Goal: Information Seeking & Learning: Learn about a topic

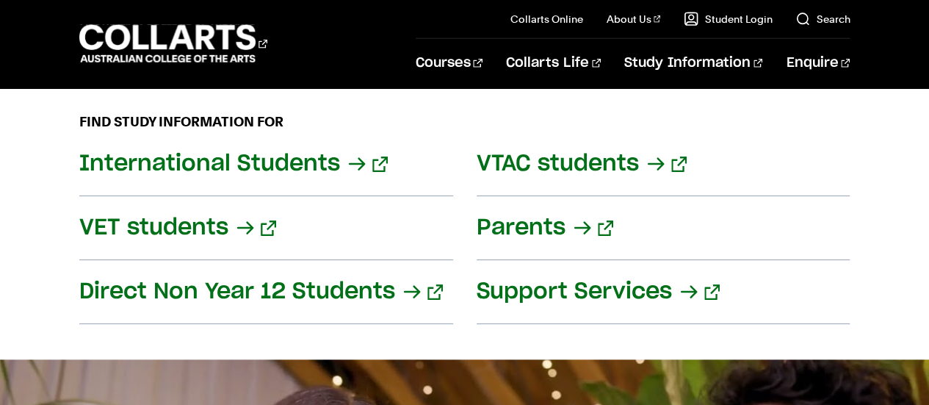
scroll to position [1918, 0]
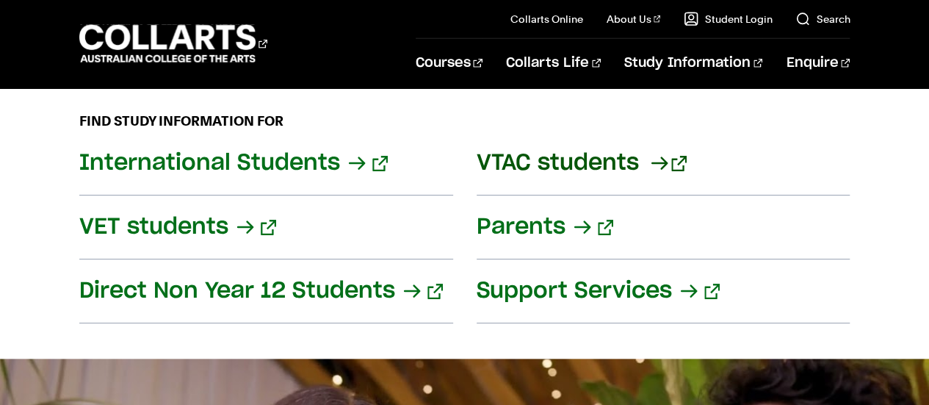
click at [661, 142] on link "VTAC students" at bounding box center [663, 163] width 374 height 64
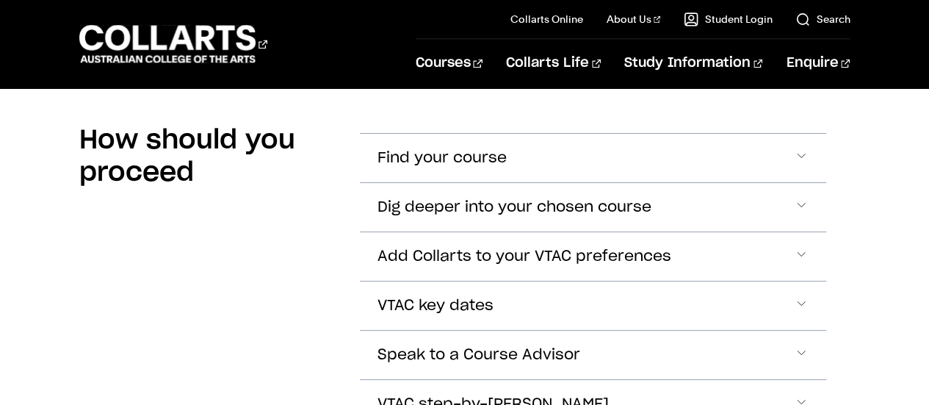
scroll to position [1124, 0]
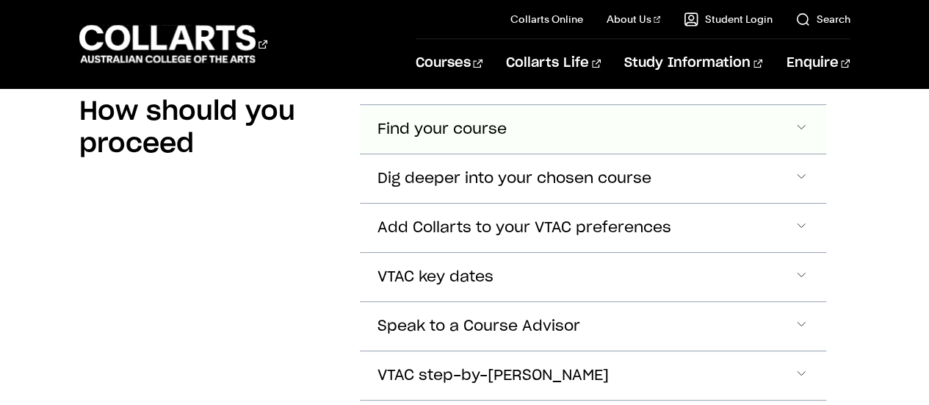
click at [661, 142] on button "Find your course" at bounding box center [593, 129] width 467 height 48
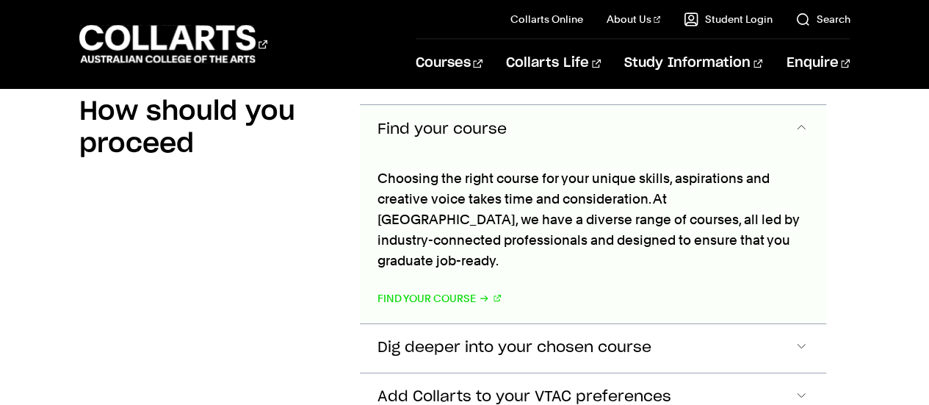
scroll to position [1125, 0]
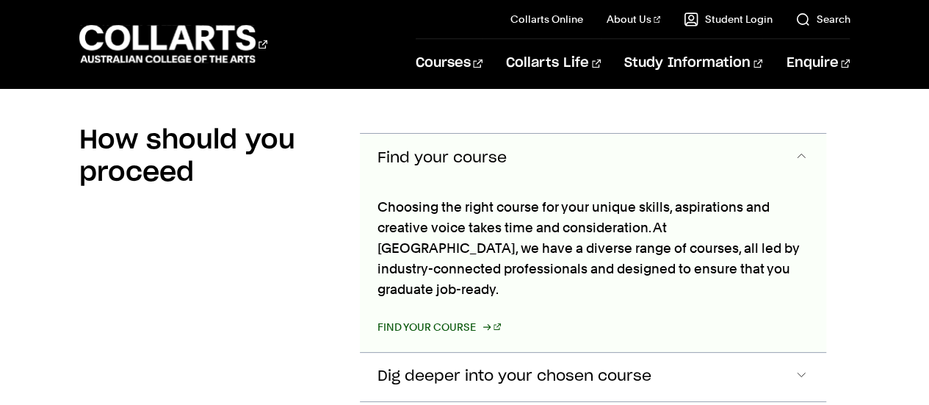
click at [449, 316] on link "Find your course" at bounding box center [439, 326] width 124 height 21
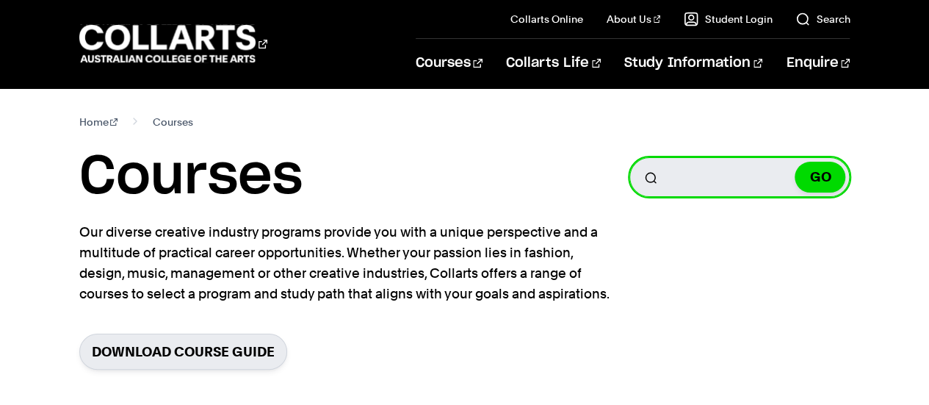
click at [733, 174] on input "Search for a course" at bounding box center [739, 177] width 220 height 40
type input "interior design"
click at [794, 162] on button "GO" at bounding box center [819, 177] width 51 height 31
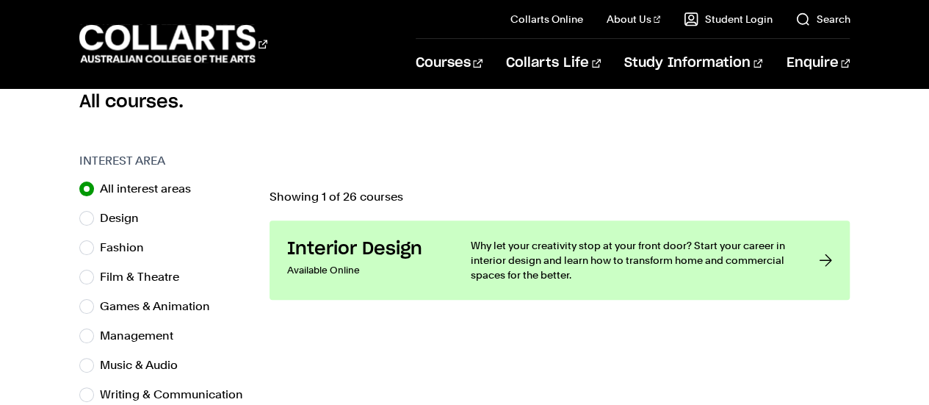
scroll to position [416, 0]
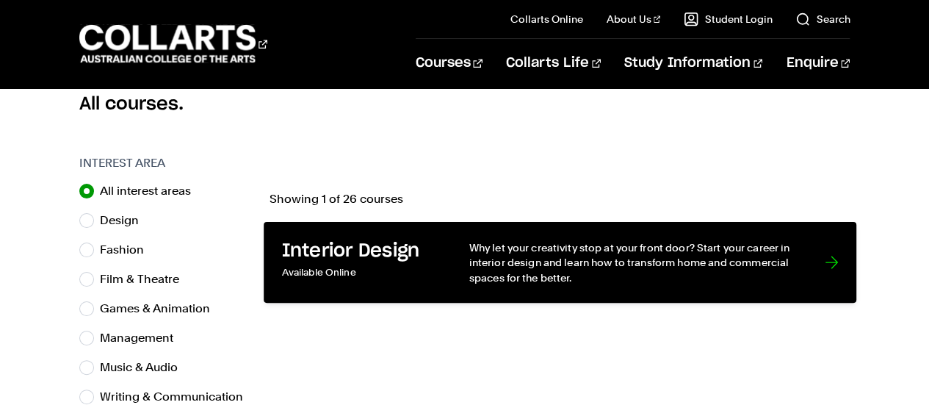
click at [592, 268] on p "Why let your creativity stop at your front door? Start your career in interior …" at bounding box center [631, 262] width 326 height 45
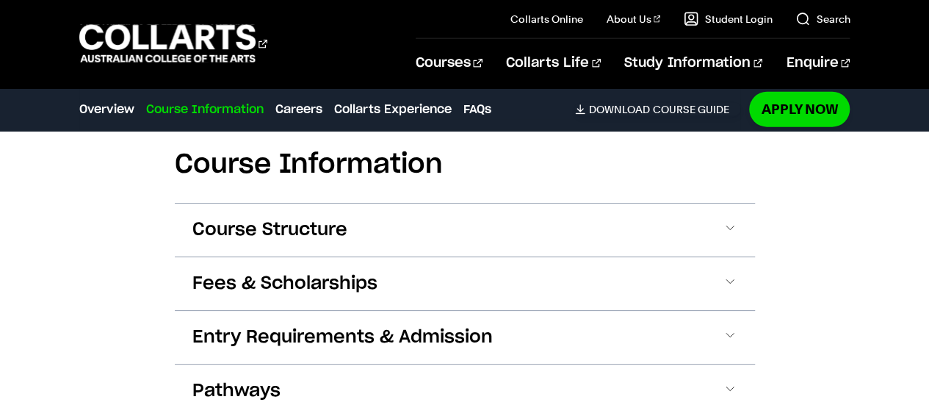
scroll to position [1758, 0]
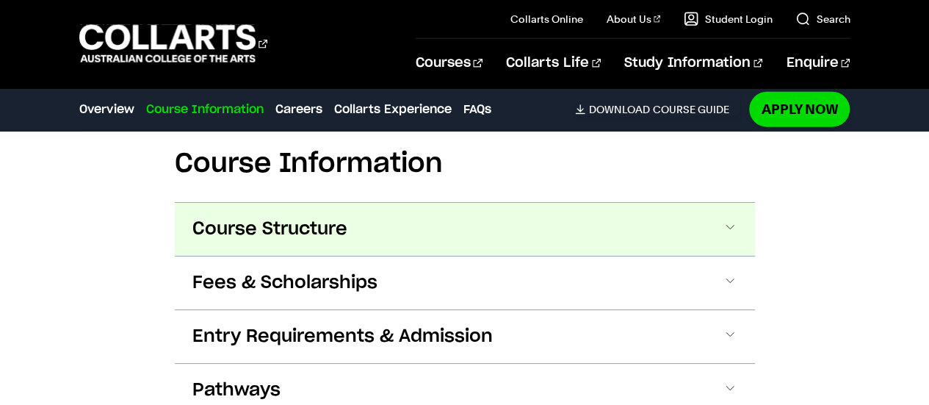
click at [239, 217] on span "Course Structure" at bounding box center [269, 228] width 155 height 23
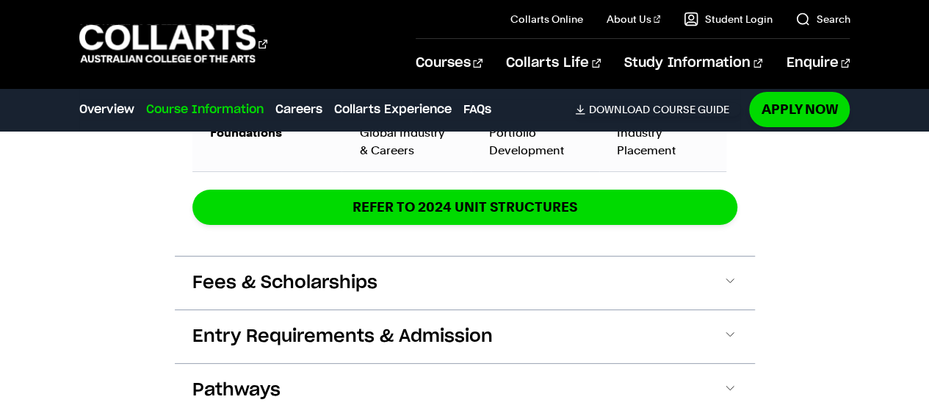
scroll to position [2712, 0]
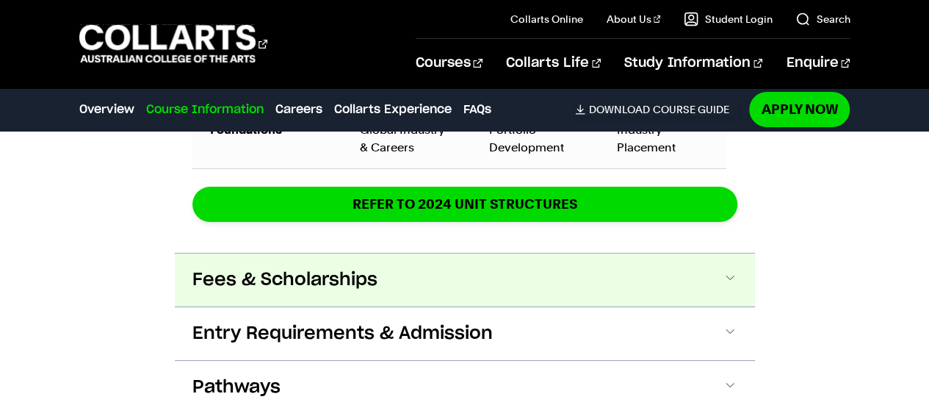
click at [294, 274] on button "Fees & Scholarships" at bounding box center [465, 279] width 580 height 53
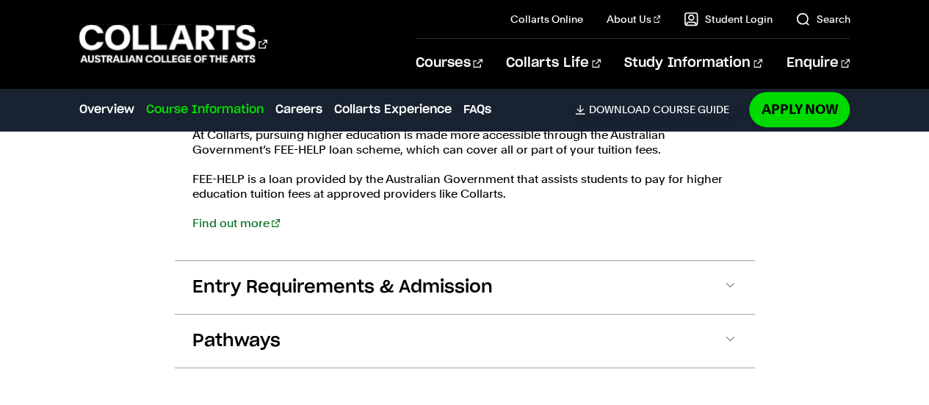
scroll to position [3103, 0]
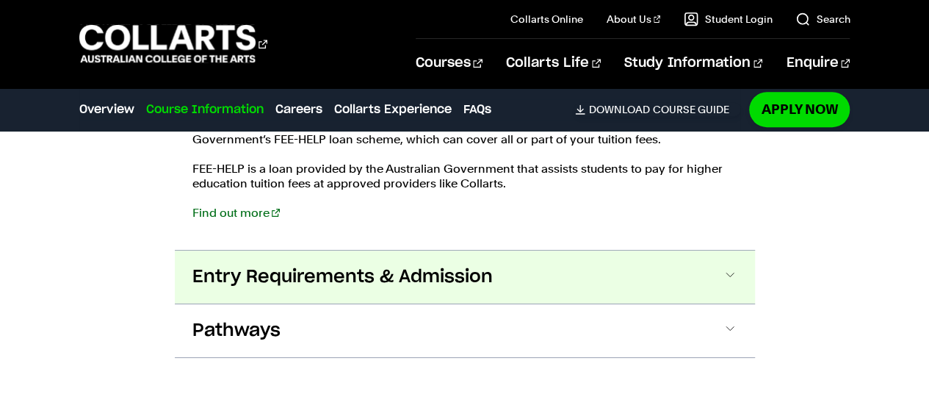
click at [292, 271] on button "Entry Requirements & Admission" at bounding box center [465, 276] width 580 height 53
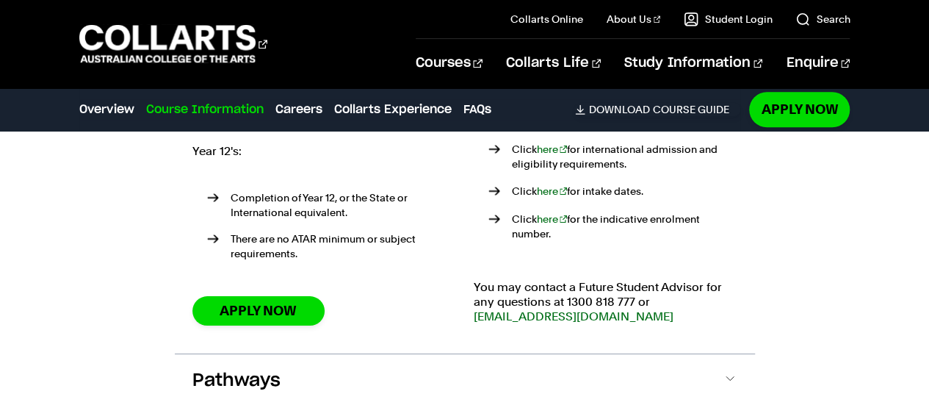
scroll to position [3469, 0]
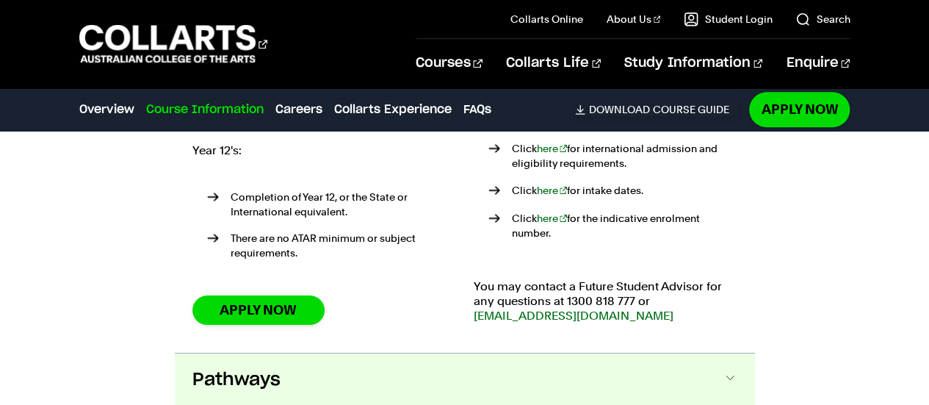
click at [263, 368] on span "Pathways" at bounding box center [236, 379] width 88 height 23
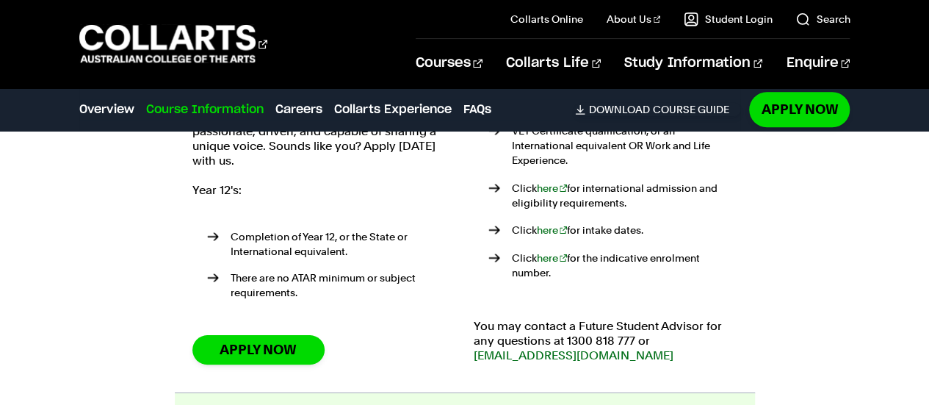
scroll to position [3430, 0]
click at [292, 334] on link "Apply Now" at bounding box center [258, 348] width 132 height 29
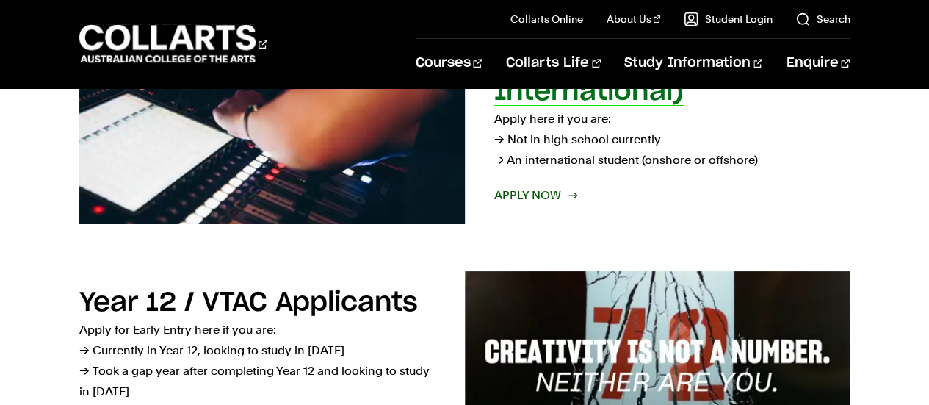
scroll to position [419, 0]
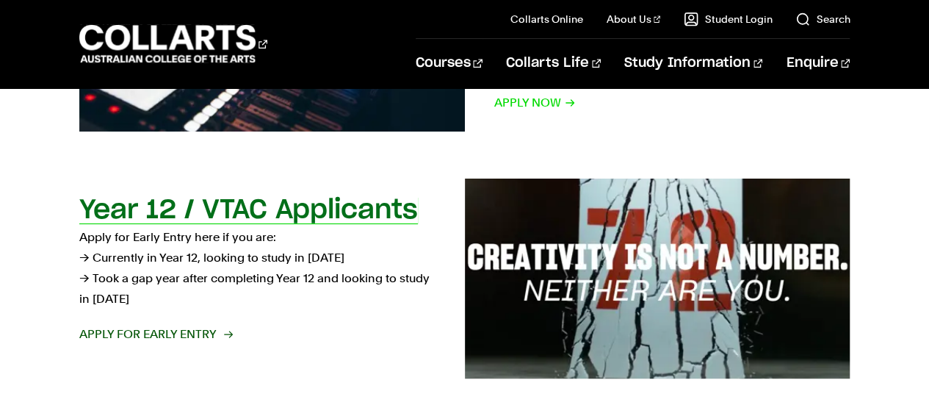
click at [211, 333] on span "Apply for Early Entry" at bounding box center [155, 334] width 152 height 21
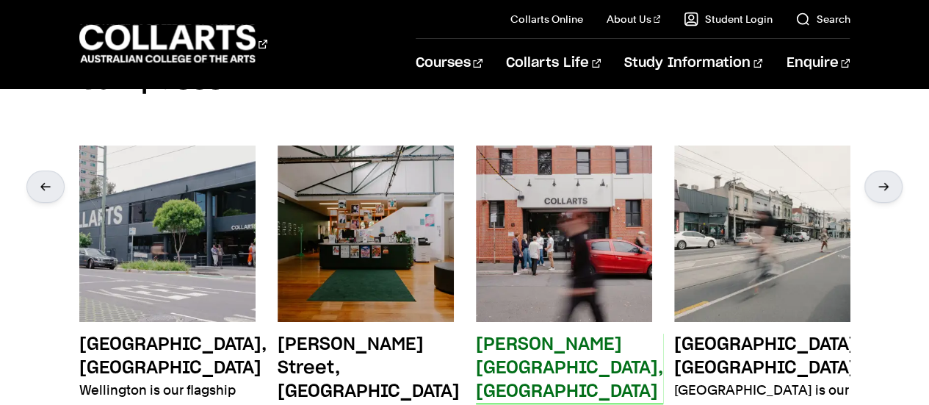
scroll to position [2792, 0]
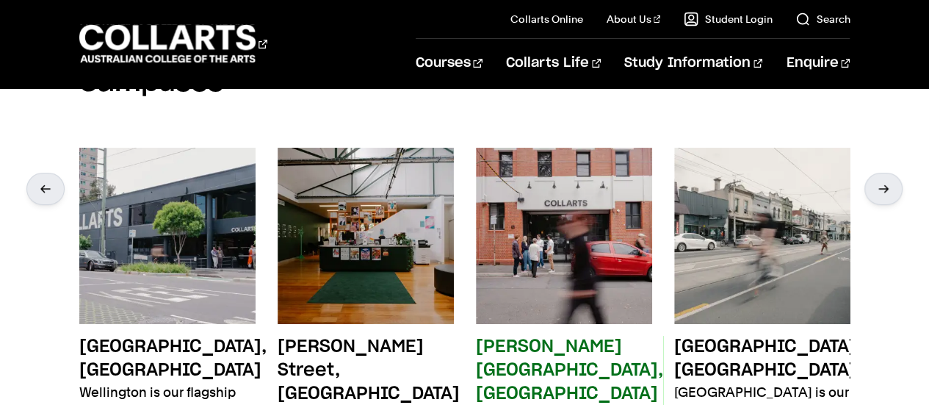
click at [523, 335] on h3 "Cromwell Street, Collingwood" at bounding box center [569, 370] width 187 height 70
click at [507, 335] on h3 "Cromwell Street, Collingwood" at bounding box center [569, 370] width 187 height 70
click at [534, 335] on h3 "Cromwell Street, Collingwood" at bounding box center [569, 370] width 187 height 70
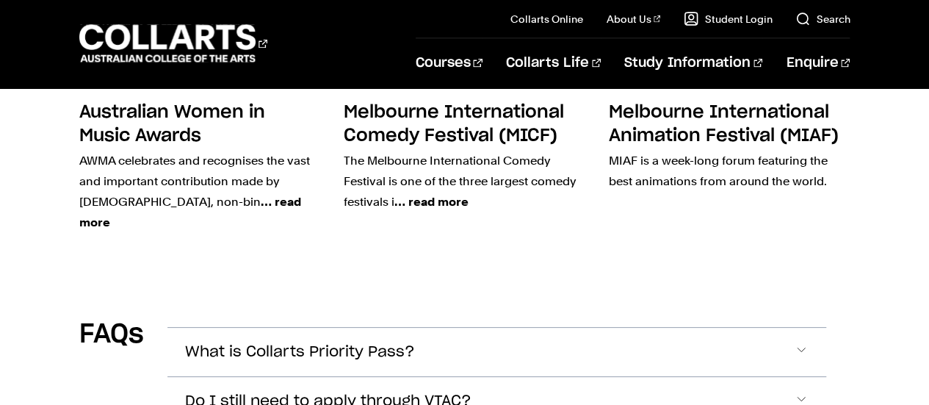
scroll to position [4299, 0]
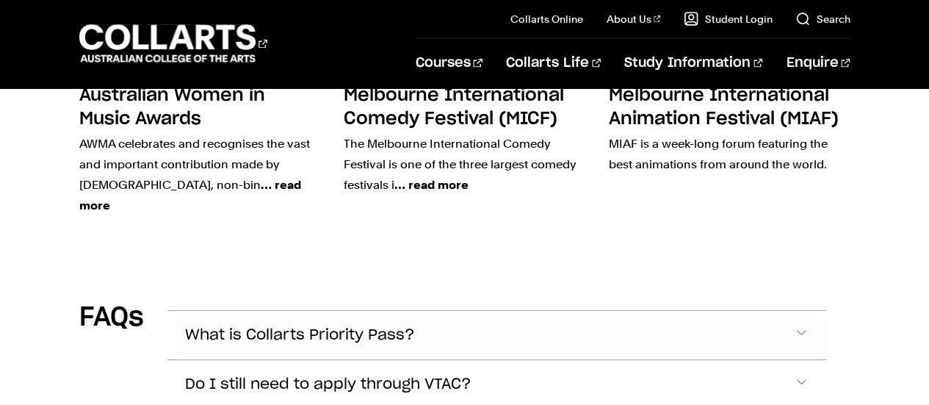
click at [695, 311] on button "What is Collarts Priority Pass?" at bounding box center [496, 335] width 659 height 48
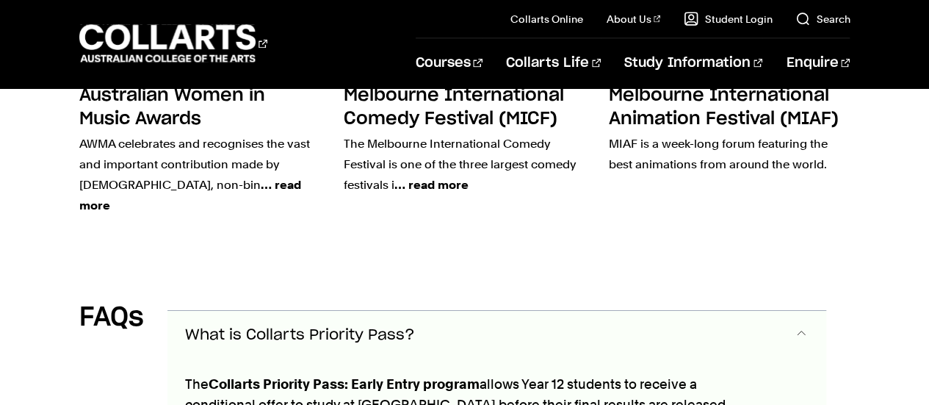
scroll to position [4329, 0]
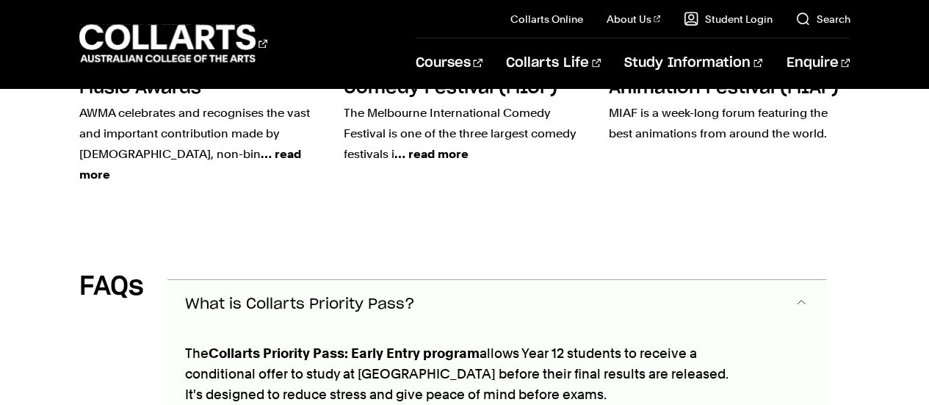
click at [696, 280] on button "What is Collarts Priority Pass?" at bounding box center [496, 304] width 659 height 48
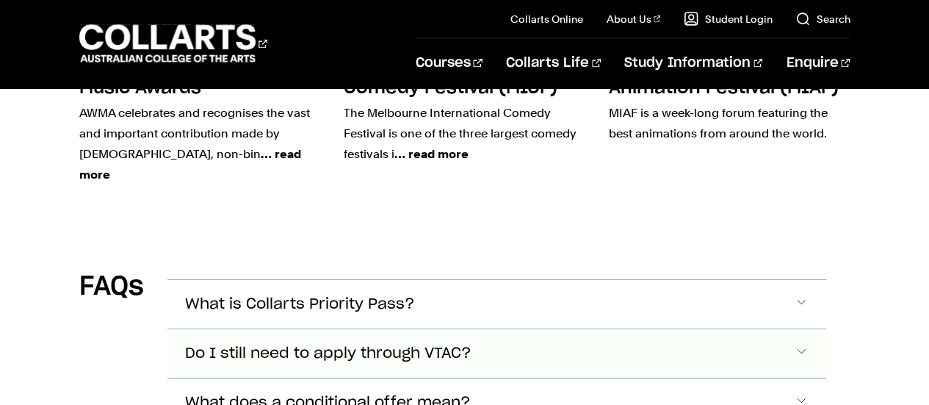
click at [618, 329] on button "Do I still need to apply through VTAC?" at bounding box center [496, 353] width 659 height 48
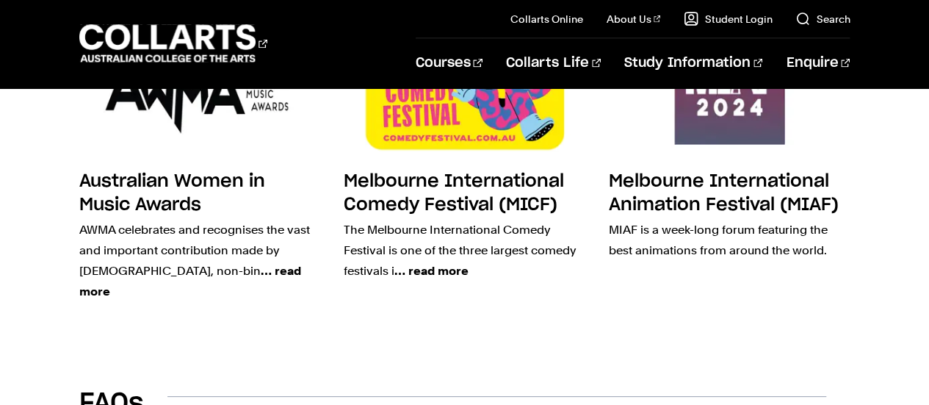
scroll to position [4176, 0]
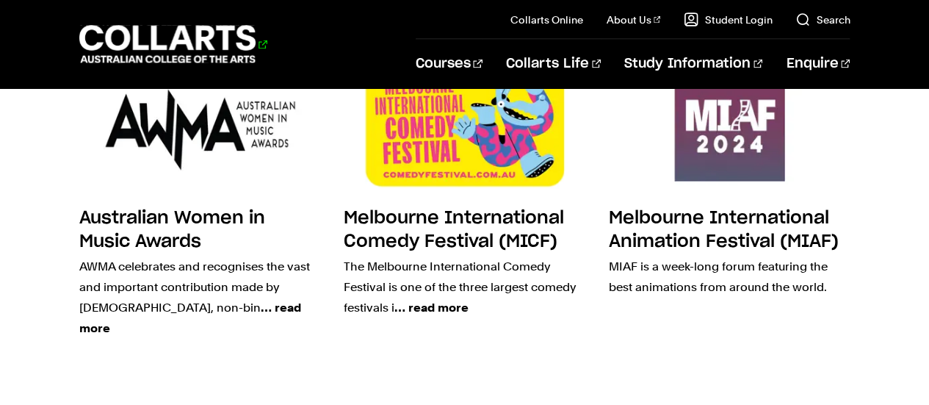
click at [178, 33] on 1 "Go to homepage" at bounding box center [167, 44] width 177 height 38
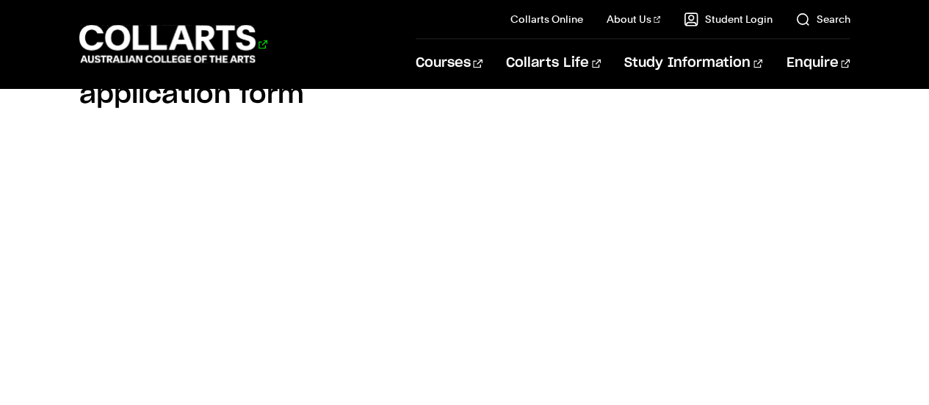
scroll to position [1085, 0]
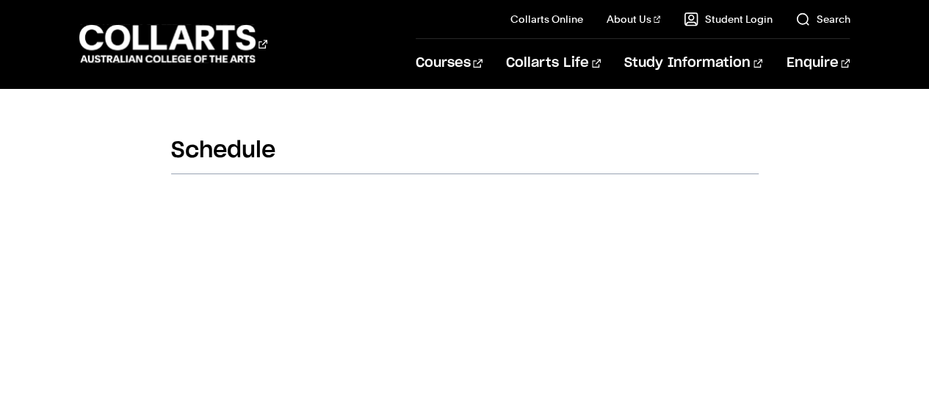
scroll to position [769, 0]
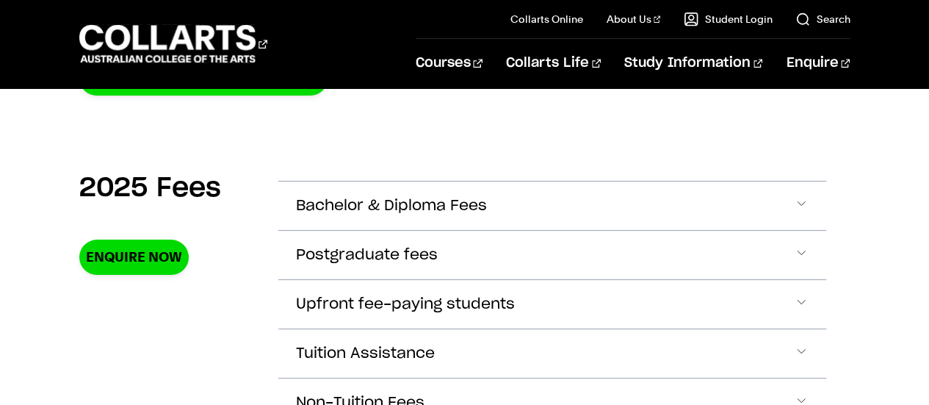
scroll to position [470, 0]
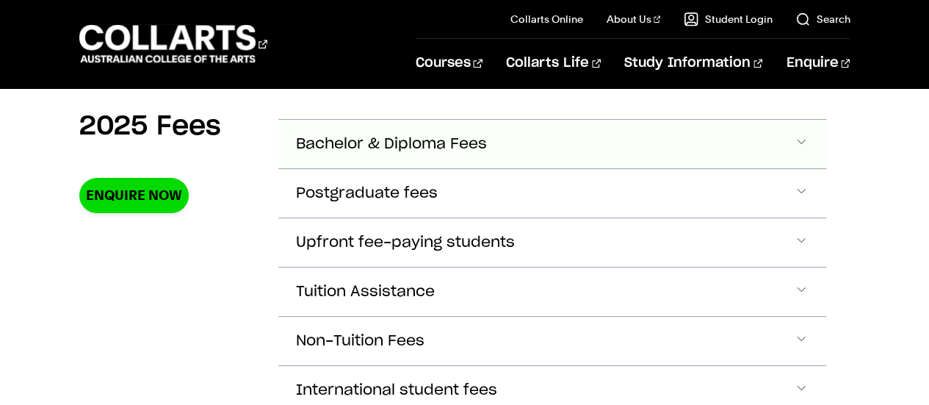
click at [378, 152] on button "Bachelor & Diploma Fees" at bounding box center [552, 144] width 548 height 48
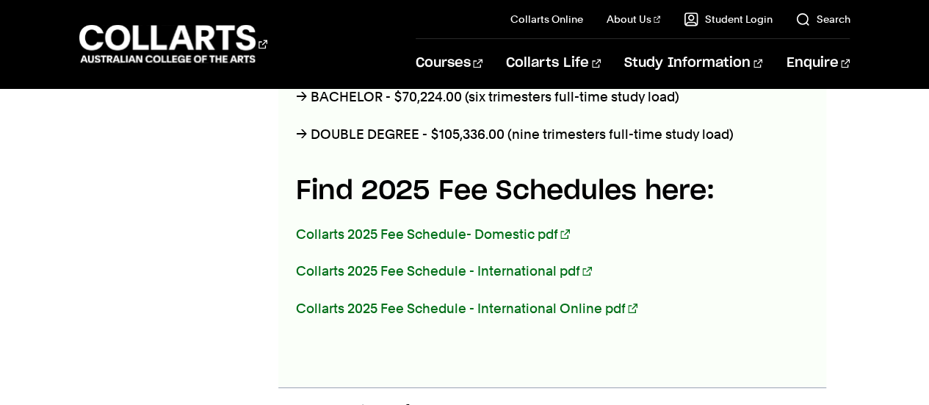
scroll to position [847, 0]
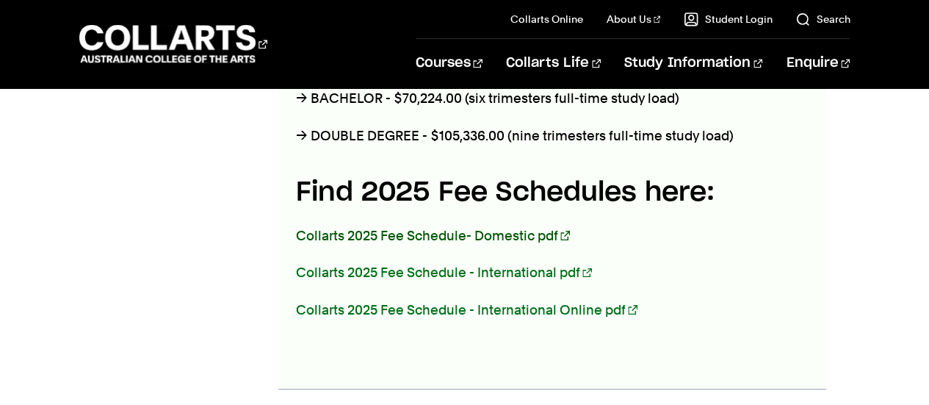
click at [417, 234] on link "Collarts 2025 Fee Schedule- Domestic pdf" at bounding box center [433, 235] width 274 height 15
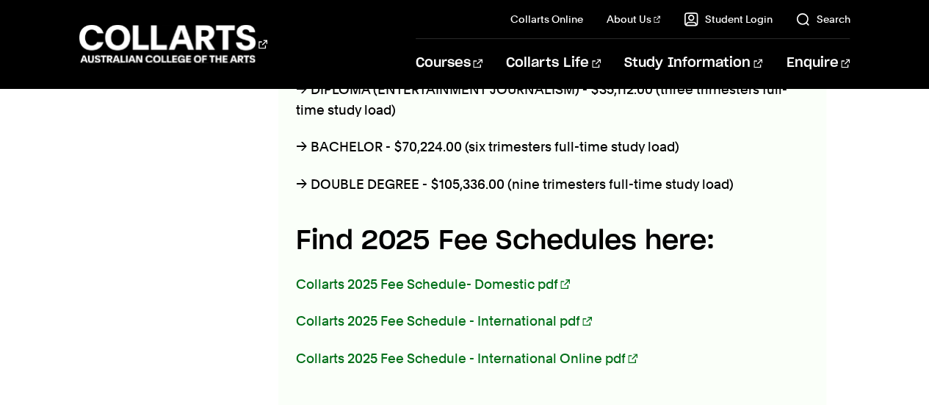
scroll to position [768, 0]
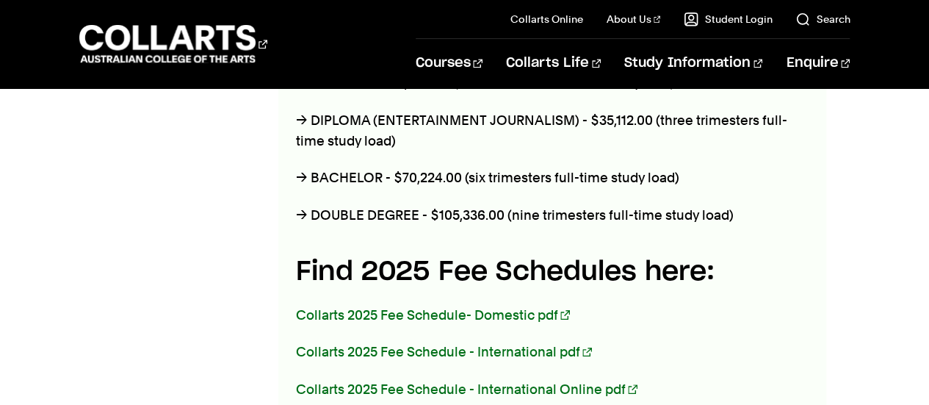
click at [343, 174] on p "→ BACHELOR - $70,224.00 (six trimesters full-time study load)" at bounding box center [552, 177] width 513 height 21
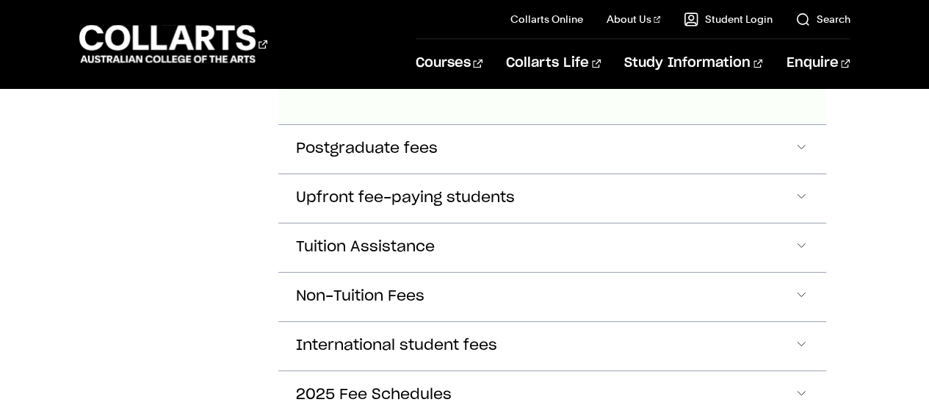
scroll to position [1116, 0]
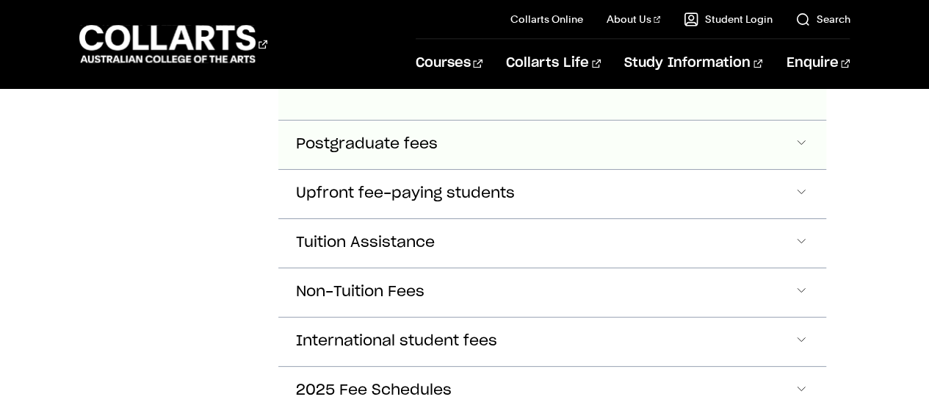
click at [443, 145] on button "Postgraduate fees" at bounding box center [552, 144] width 548 height 48
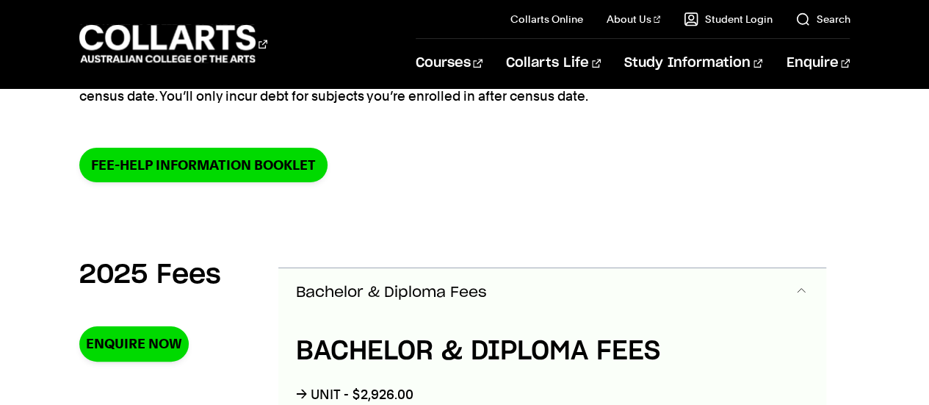
scroll to position [371, 0]
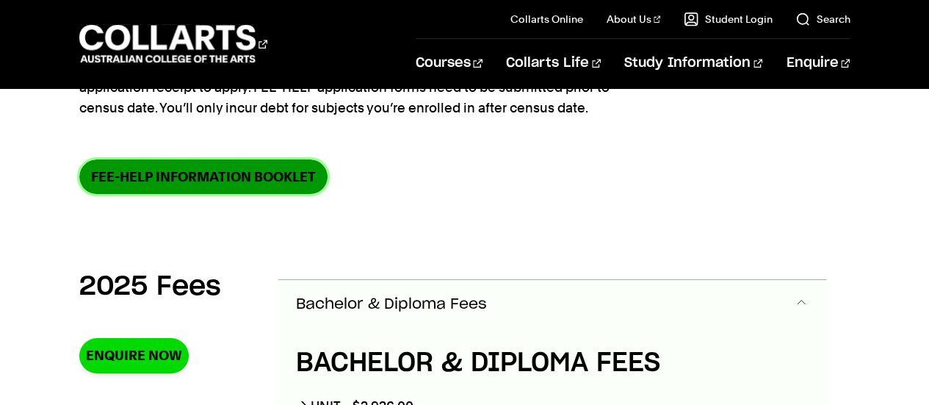
click at [250, 182] on link "FEE-HELP information booklet" at bounding box center [203, 176] width 248 height 35
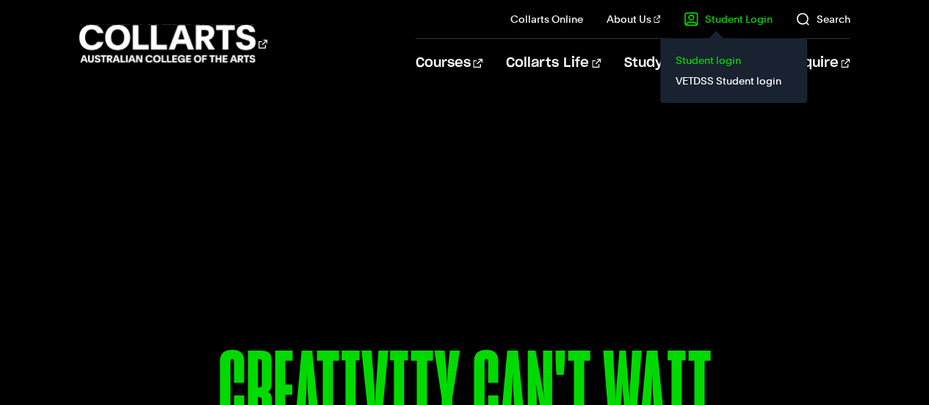
click at [722, 57] on link "Student login" at bounding box center [733, 60] width 123 height 21
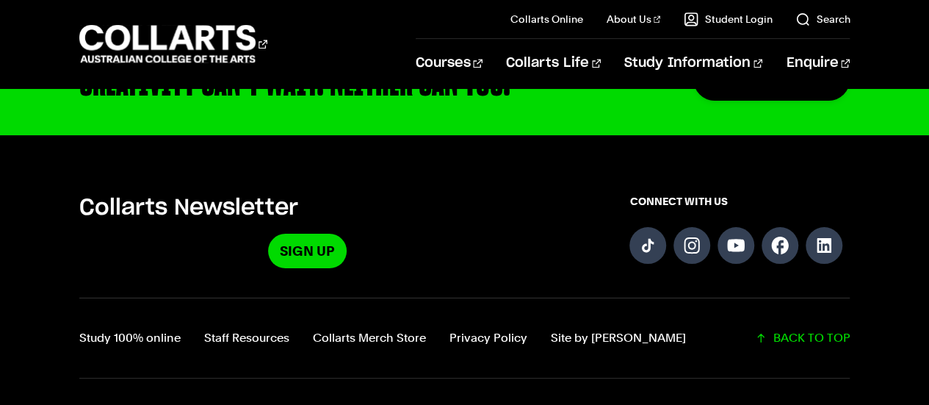
scroll to position [3673, 0]
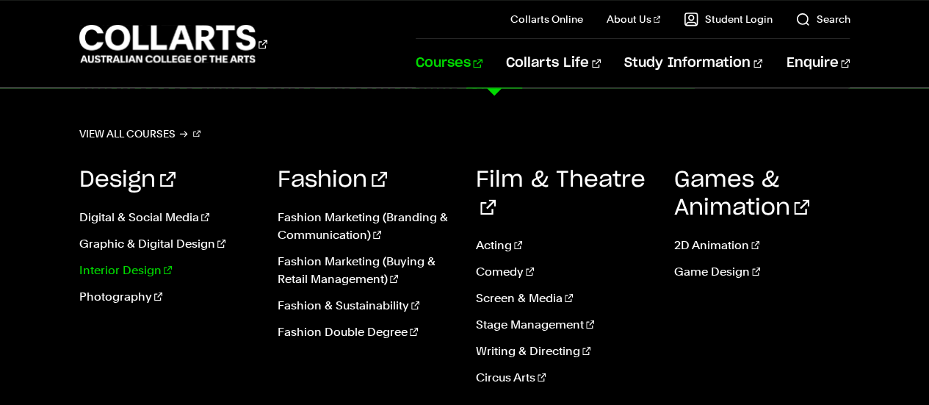
click at [148, 269] on link "Interior Design" at bounding box center [167, 270] width 176 height 18
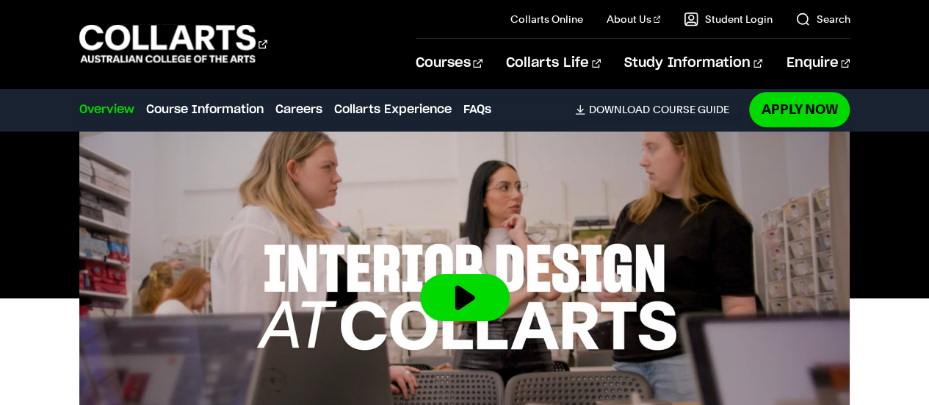
scroll to position [499, 0]
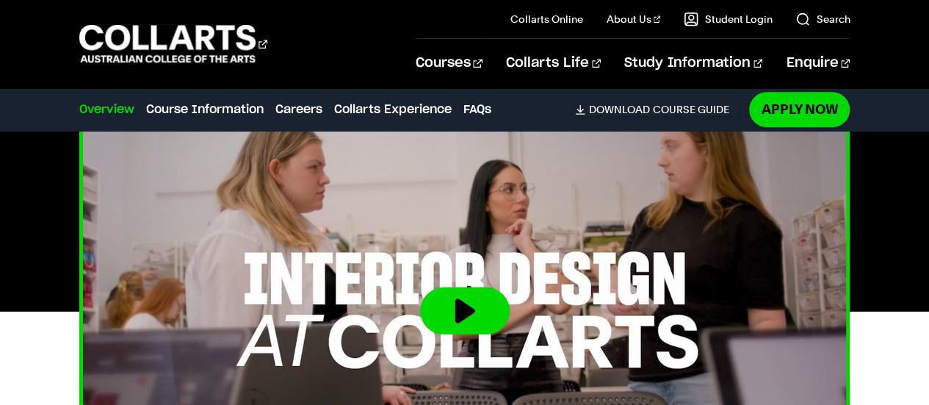
click at [476, 308] on button at bounding box center [465, 310] width 90 height 47
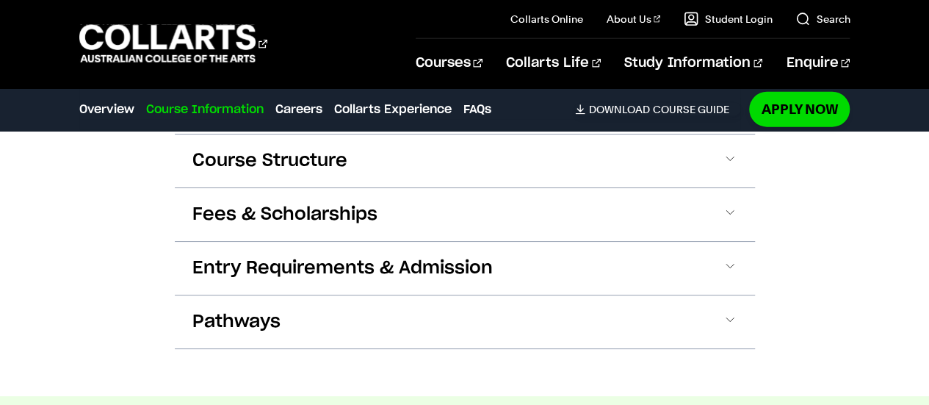
scroll to position [1831, 0]
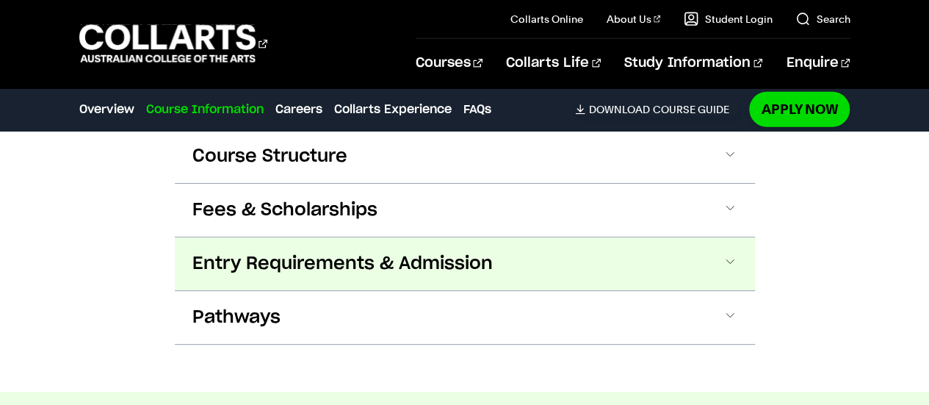
click at [731, 254] on span at bounding box center [729, 263] width 15 height 19
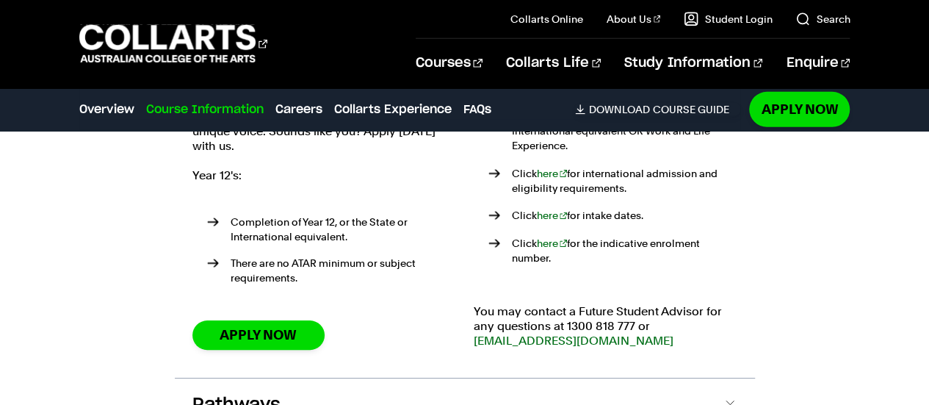
scroll to position [2161, 0]
